Goal: Use online tool/utility: Utilize a website feature to perform a specific function

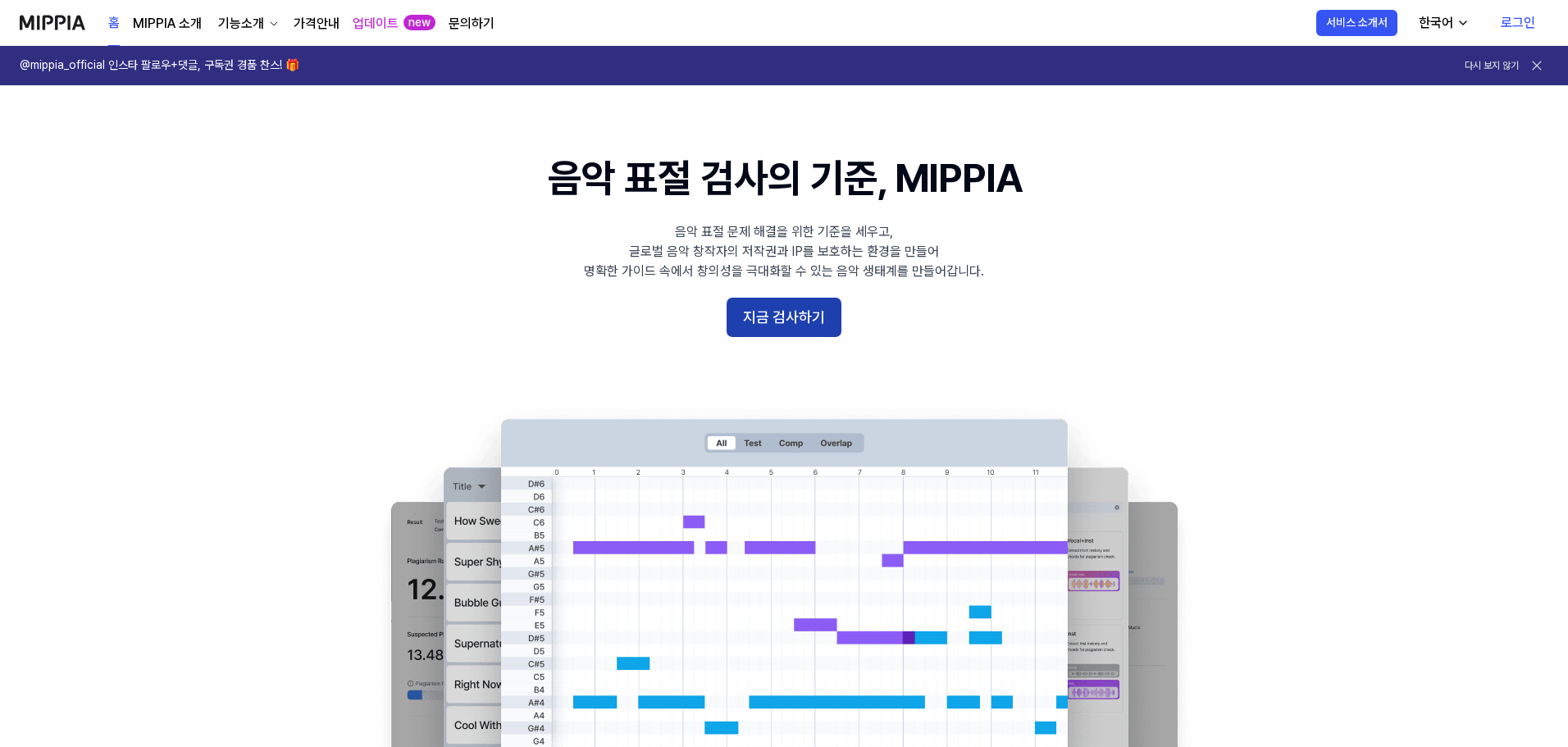
click at [772, 321] on button "지금 검사하기" at bounding box center [783, 317] width 114 height 39
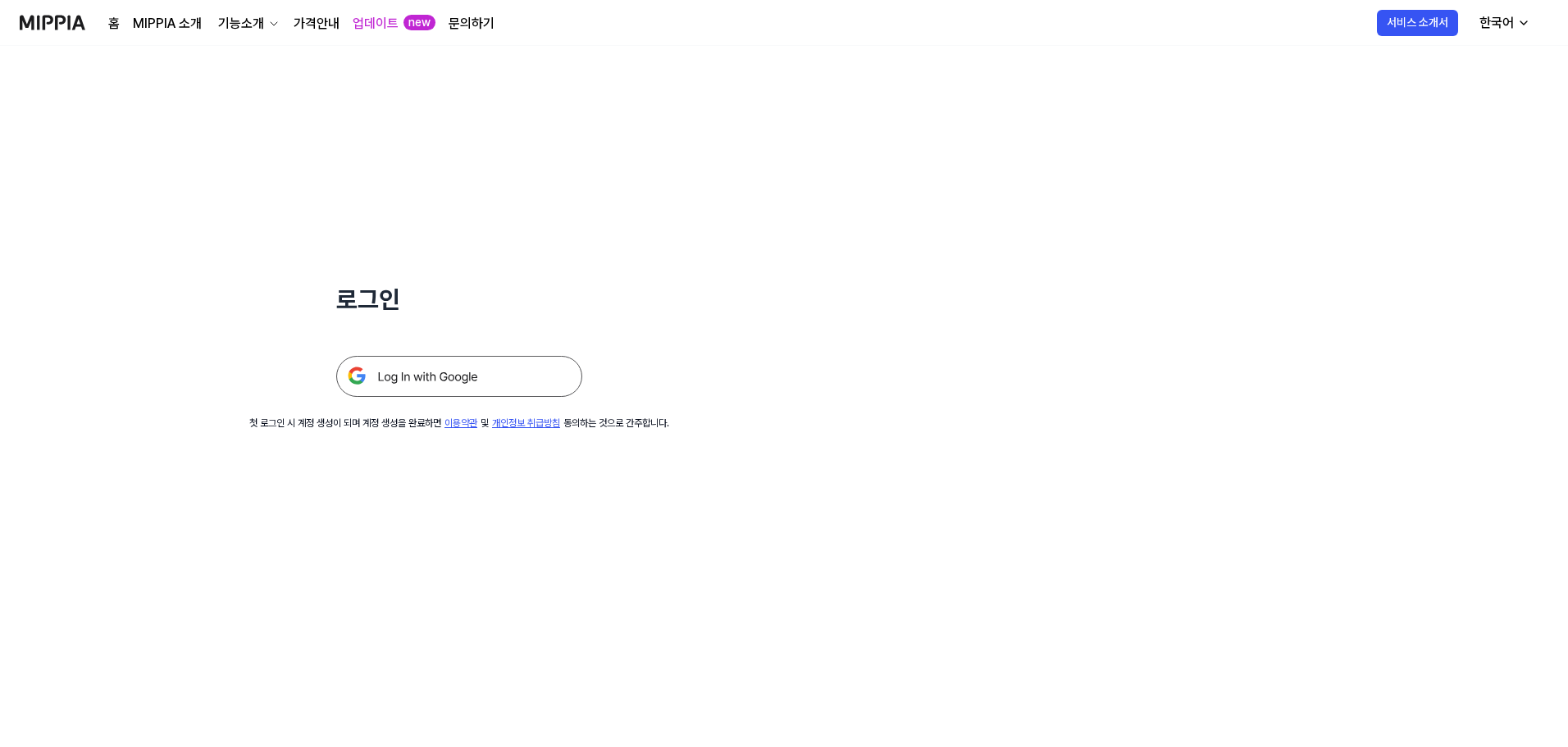
click at [379, 374] on img at bounding box center [459, 375] width 246 height 41
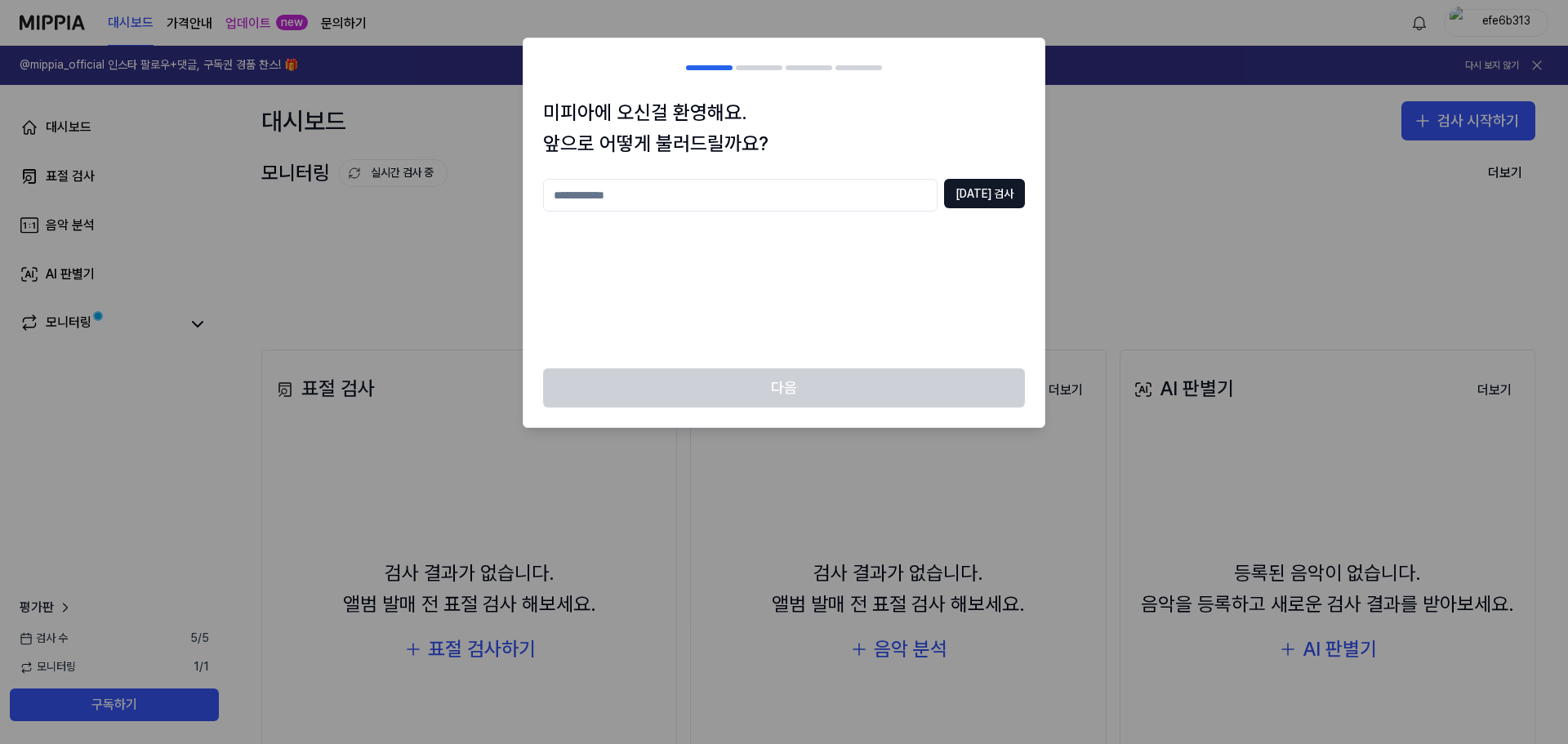
click at [827, 203] on input "text" at bounding box center [740, 195] width 394 height 33
click at [625, 194] on input "*" at bounding box center [740, 195] width 394 height 33
drag, startPoint x: 493, startPoint y: 197, endPoint x: 504, endPoint y: 203, distance: 12.5
click at [489, 197] on body "대시보드 가격안내 업데이트 new 문의하기 efe6b313 @mippia_official 인스타 팔로우+댓글, 구독권 경품 찬스! 🎁 다시 보…" at bounding box center [784, 372] width 1568 height 744
type input "***"
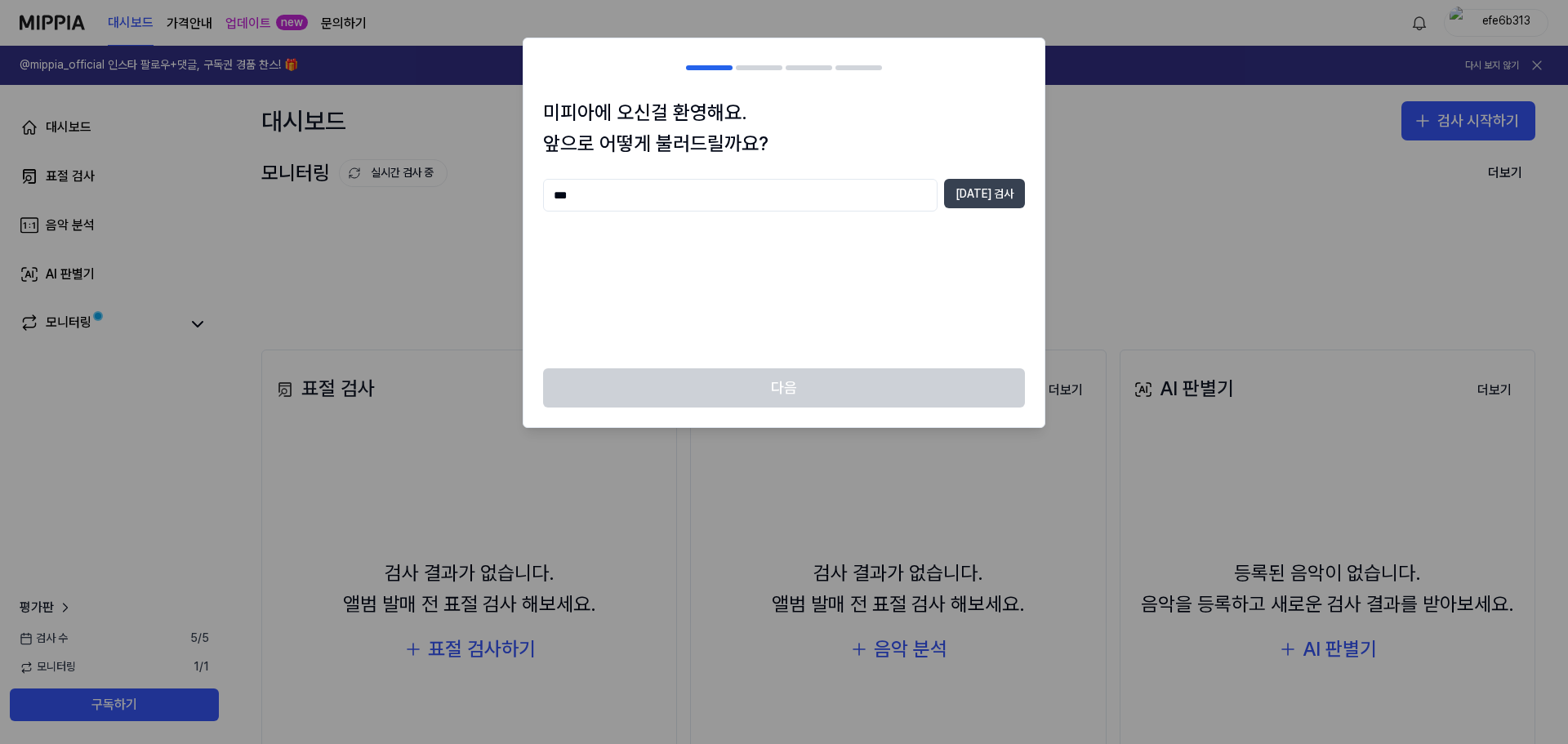
click at [991, 198] on button "중복 검사" at bounding box center [984, 193] width 80 height 30
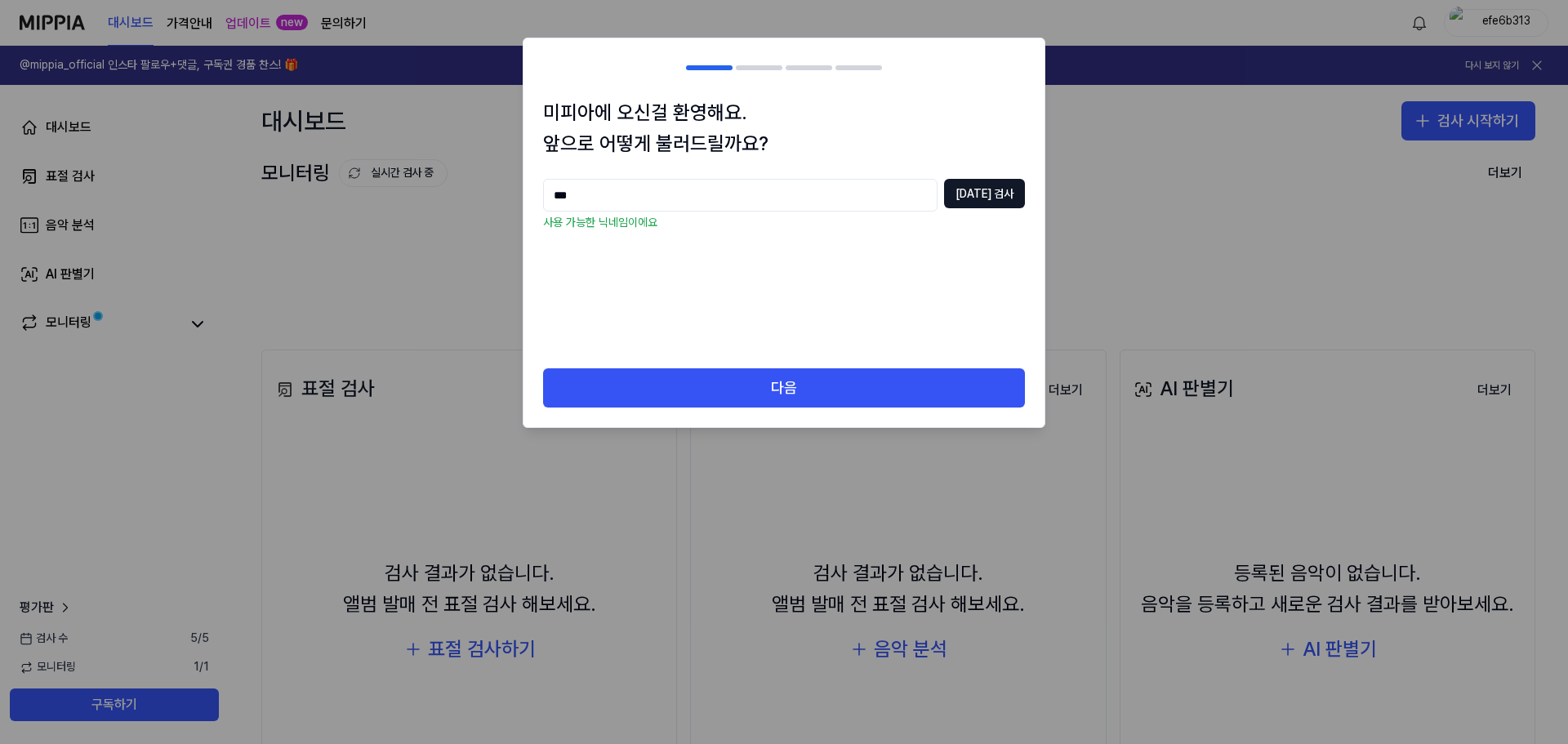
click at [733, 416] on div "다음" at bounding box center [784, 397] width 521 height 58
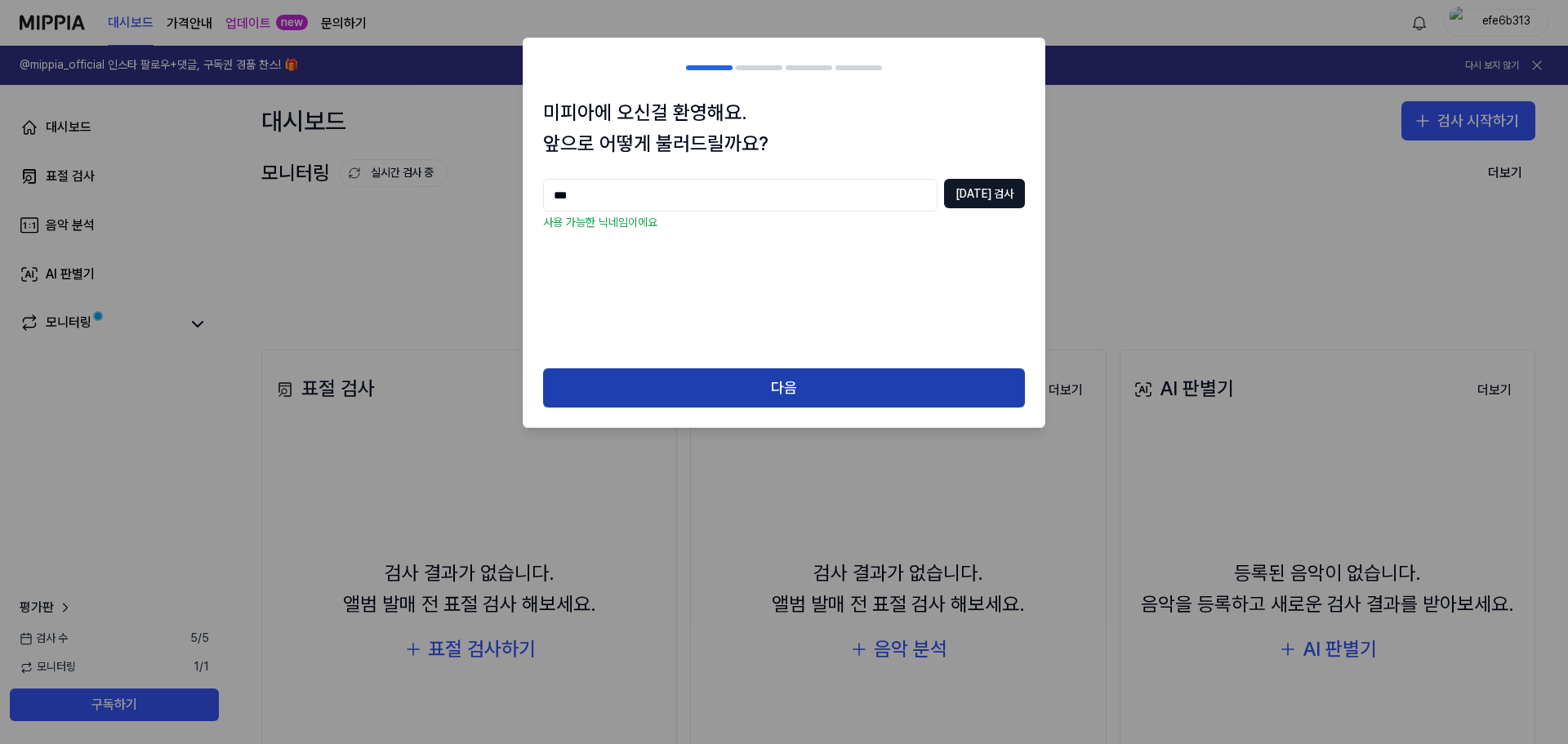
click at [742, 404] on button "다음" at bounding box center [784, 387] width 482 height 39
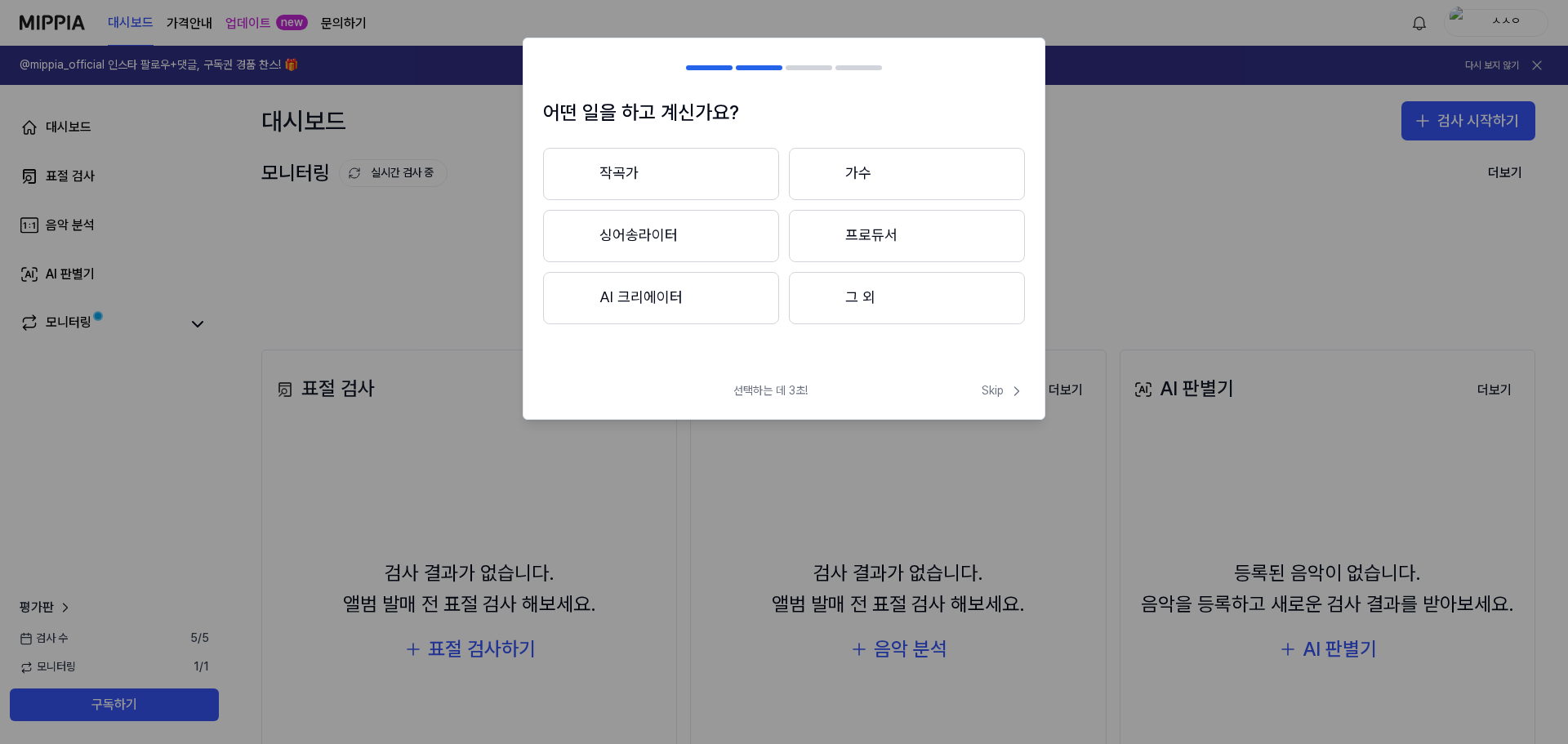
click at [697, 309] on button "AI 크리에이터" at bounding box center [661, 297] width 236 height 53
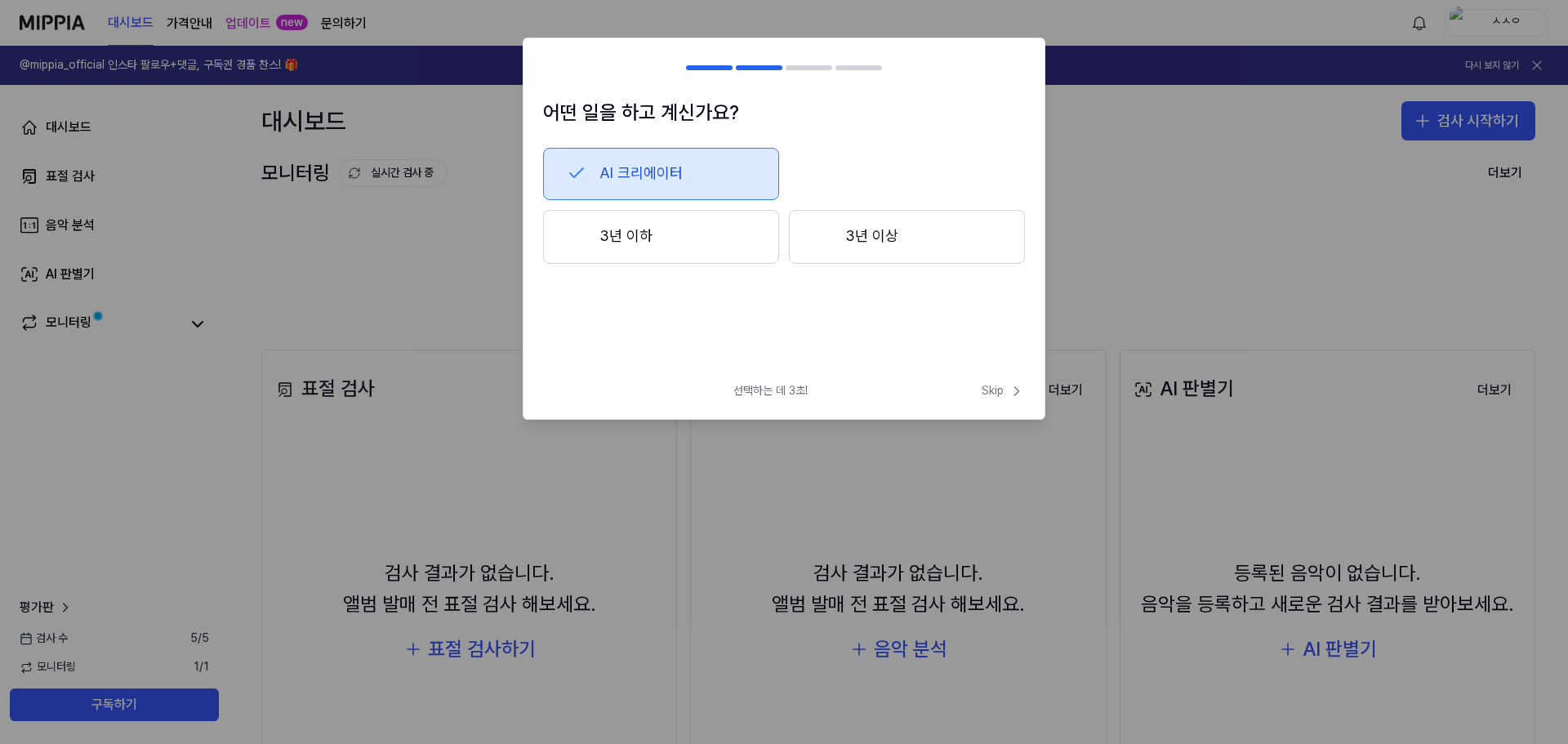
click at [708, 222] on button "3년 이하" at bounding box center [661, 236] width 236 height 54
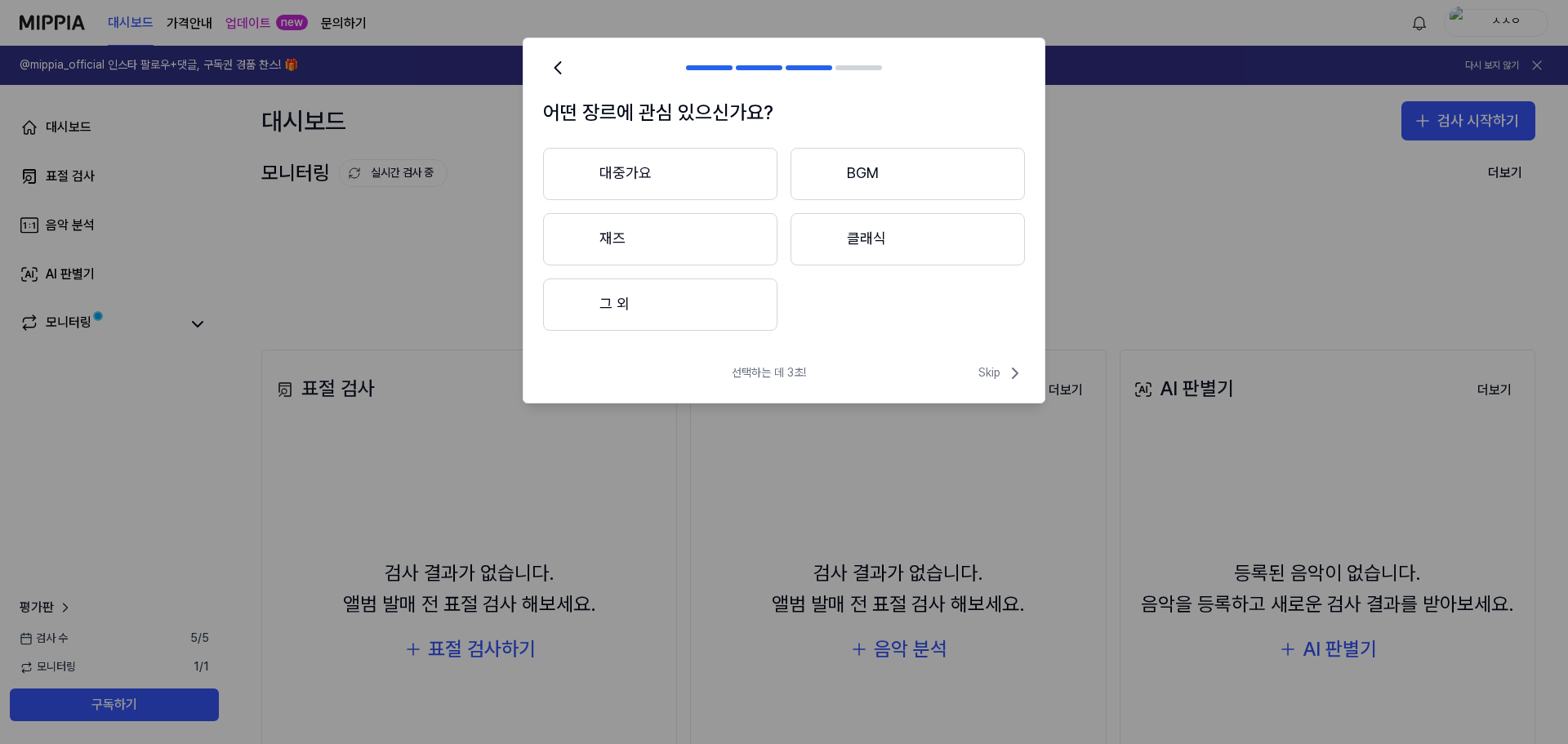
click at [724, 166] on button "대중가요" at bounding box center [660, 173] width 234 height 53
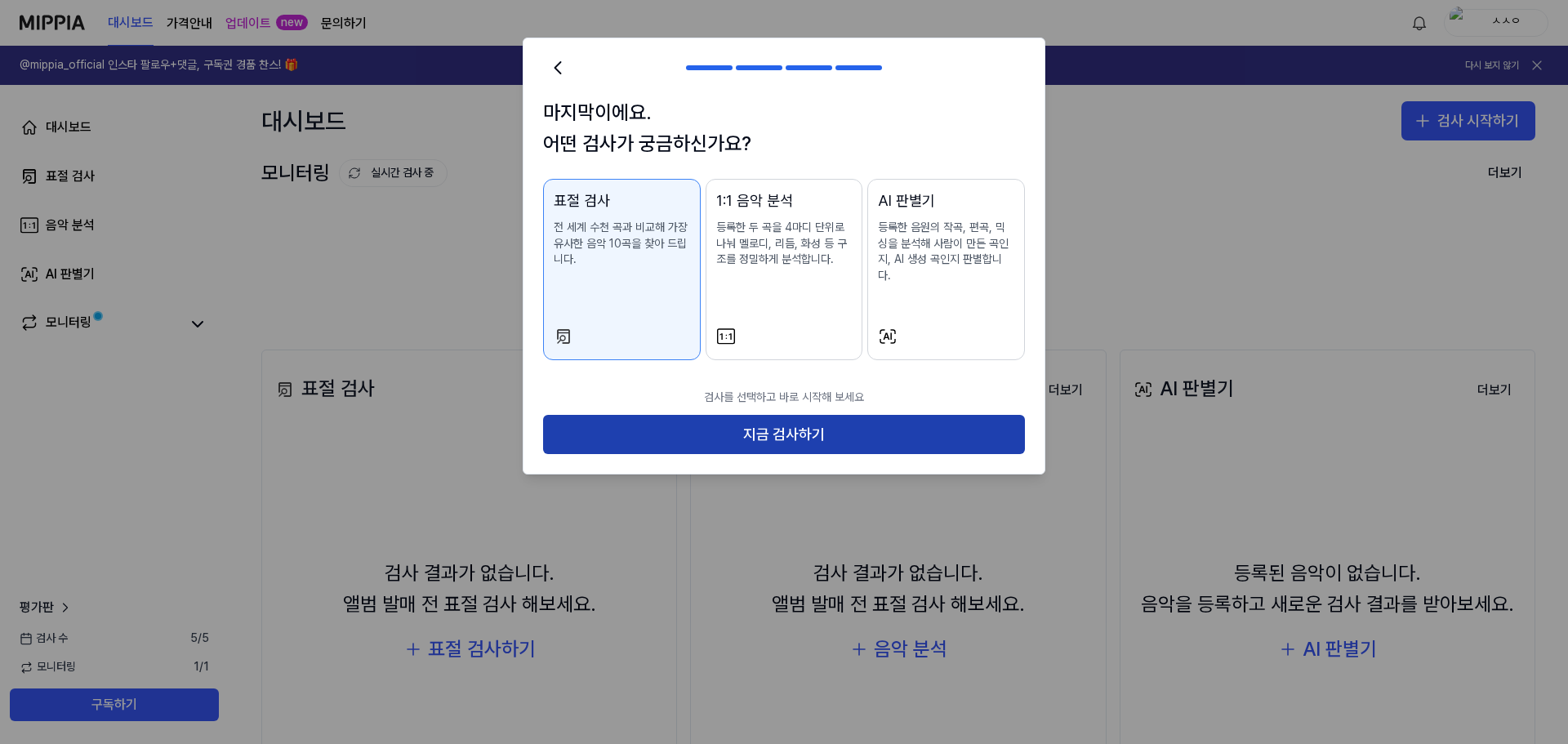
click at [777, 431] on button "지금 검사하기" at bounding box center [784, 434] width 482 height 39
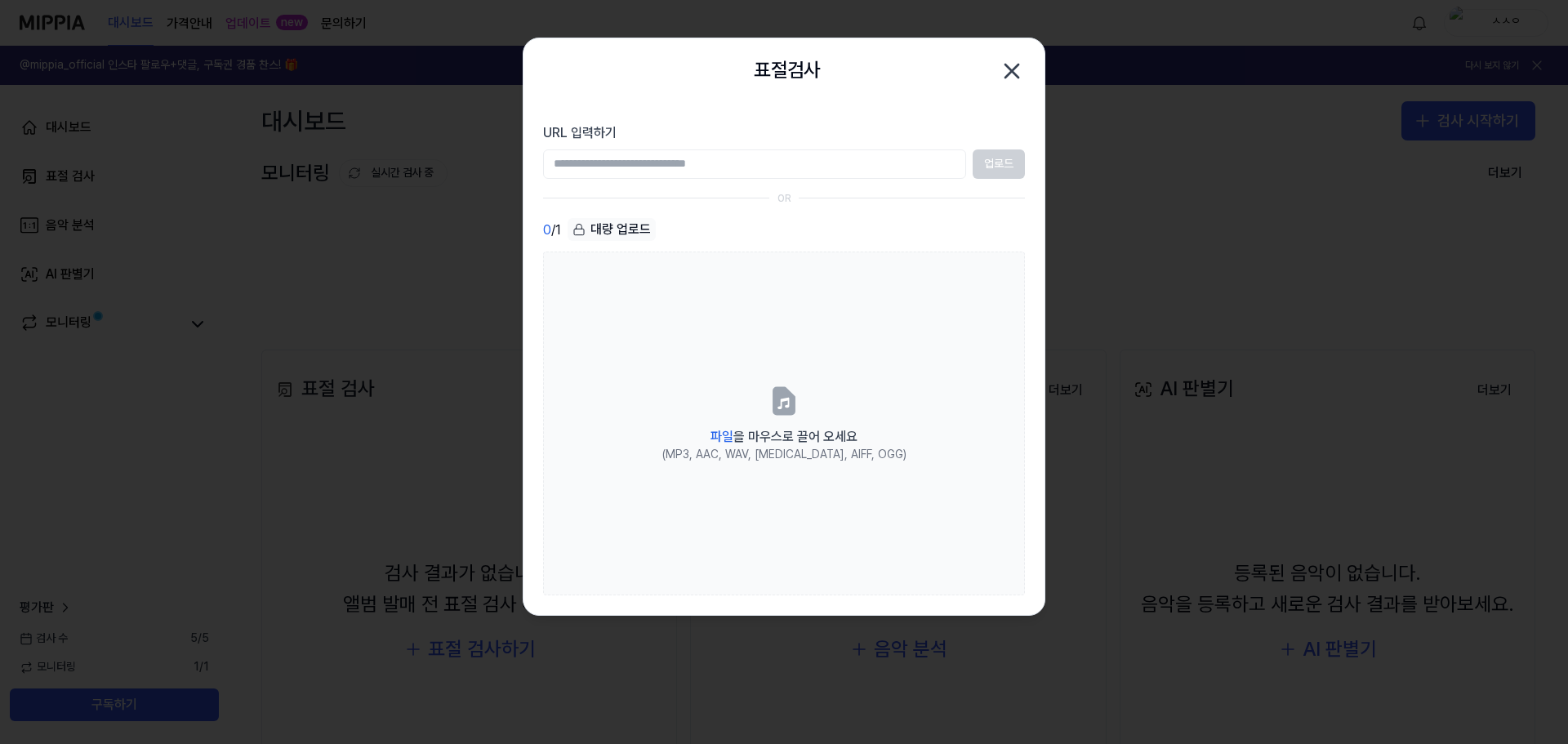
click at [859, 159] on input "URL 입력하기" at bounding box center [755, 164] width 423 height 30
click at [1031, 71] on div "표절검사 닫기" at bounding box center [784, 71] width 521 height 65
click at [1002, 76] on icon "button" at bounding box center [1011, 71] width 26 height 26
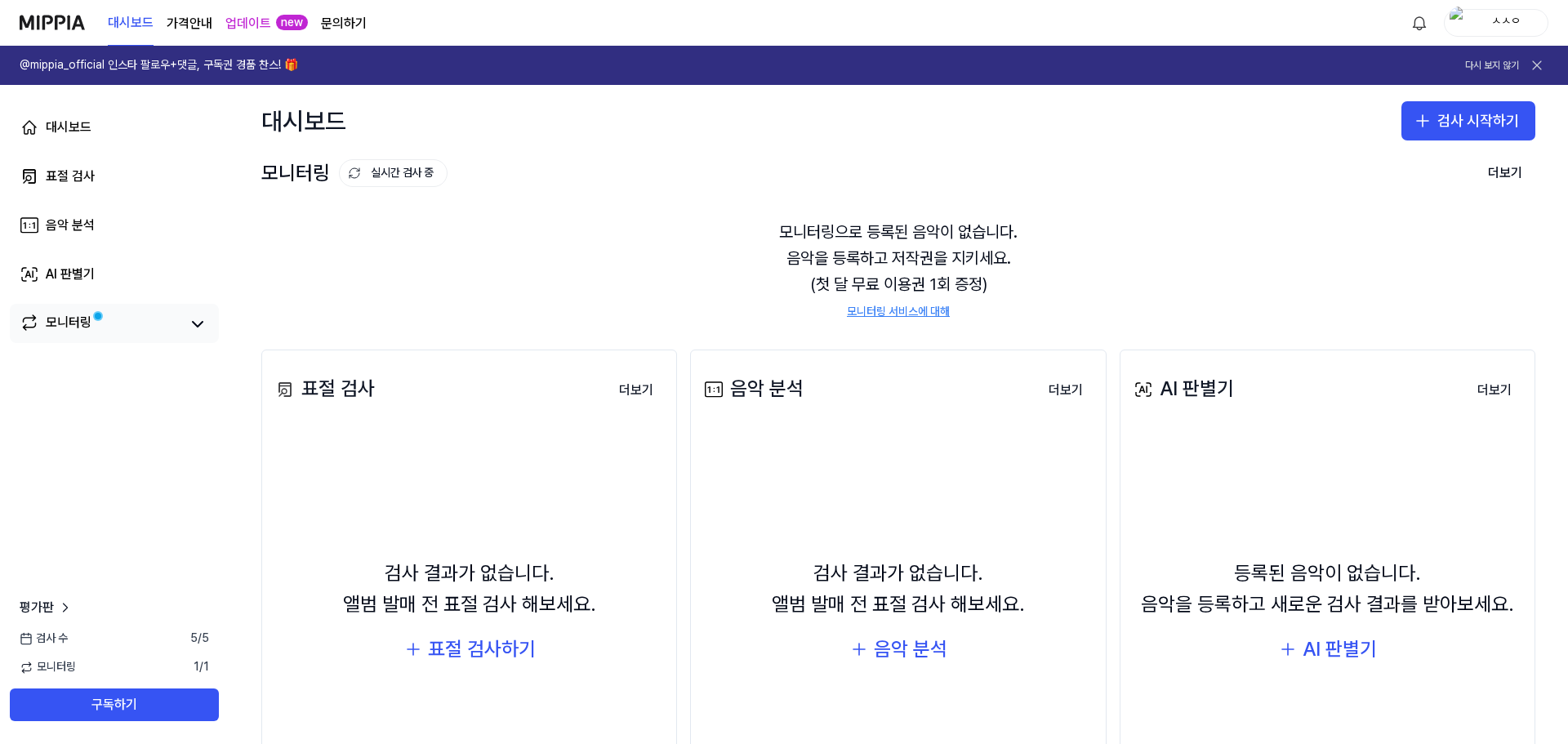
click at [203, 311] on div "모니터링" at bounding box center [114, 322] width 209 height 39
